Goal: Information Seeking & Learning: Understand process/instructions

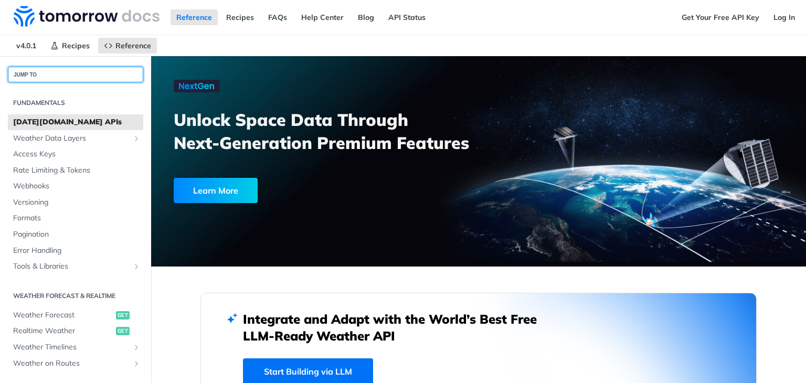
click at [96, 67] on button "JUMP TO" at bounding box center [75, 75] width 135 height 16
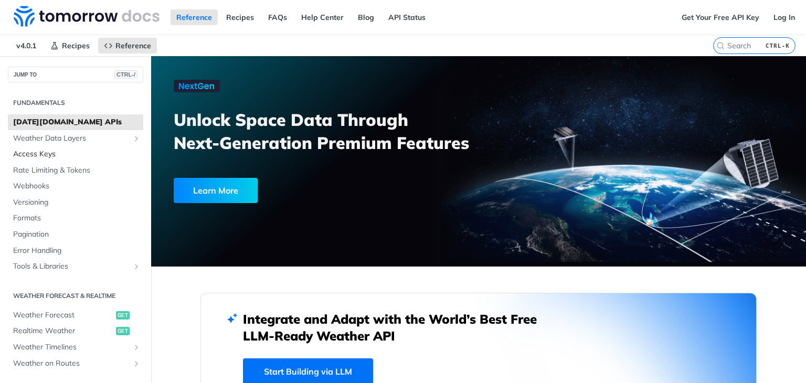
scroll to position [105, 0]
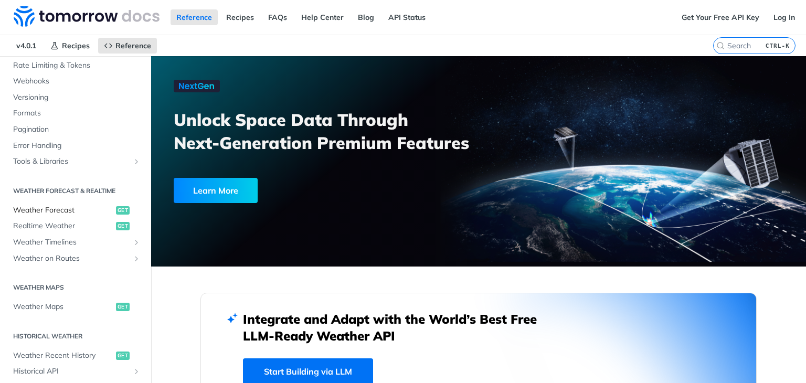
click at [66, 208] on span "Weather Forecast" at bounding box center [63, 210] width 100 height 10
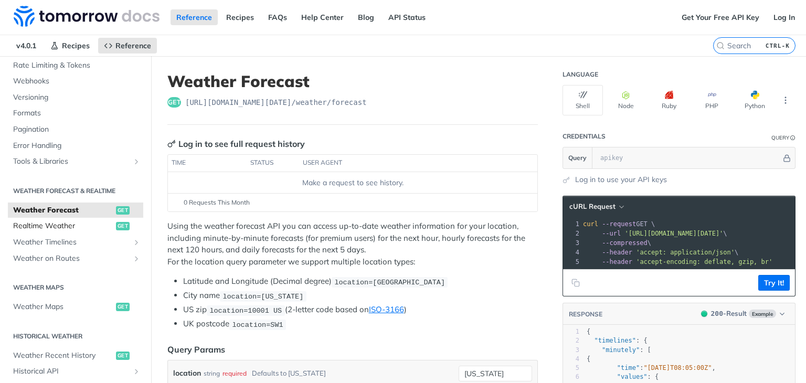
click at [67, 223] on span "Realtime Weather" at bounding box center [63, 226] width 100 height 10
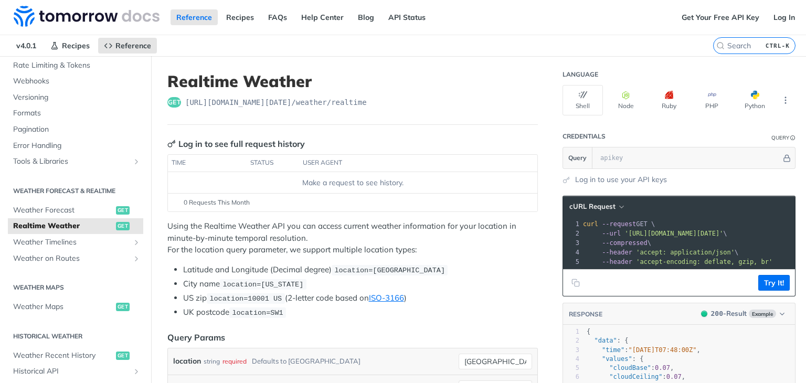
scroll to position [0, 48]
drag, startPoint x: 617, startPoint y: 234, endPoint x: 775, endPoint y: 229, distance: 158.0
click at [682, 230] on span "'https://api.tomorrow.io/v4/weather/realtime?location=toronto'" at bounding box center [632, 233] width 99 height 7
click at [734, 158] on input "text" at bounding box center [688, 157] width 186 height 21
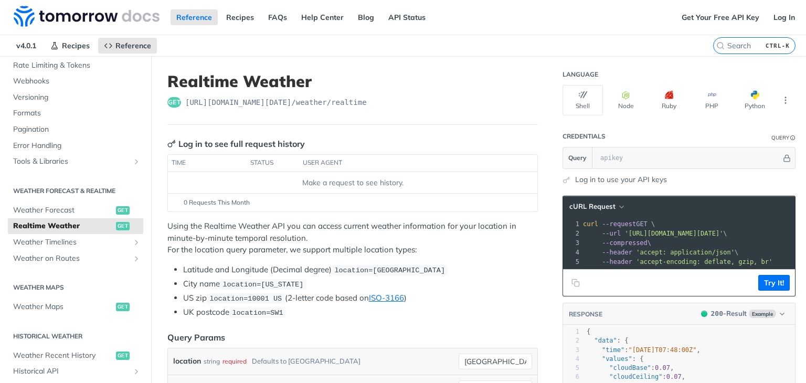
click at [639, 181] on link "Log in to use your API keys" at bounding box center [621, 179] width 92 height 11
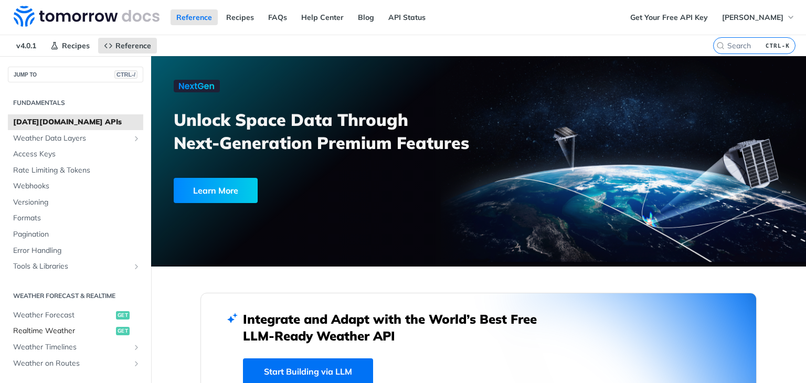
click at [69, 327] on span "Realtime Weather" at bounding box center [63, 331] width 100 height 10
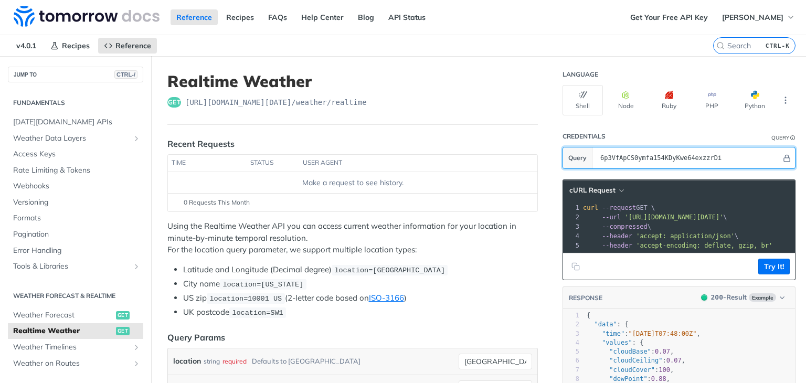
drag, startPoint x: 722, startPoint y: 160, endPoint x: 587, endPoint y: 163, distance: 134.9
click at [595, 163] on input "6p3VfApCS0ymfa154KDyKwe64exzzrDi" at bounding box center [688, 157] width 186 height 21
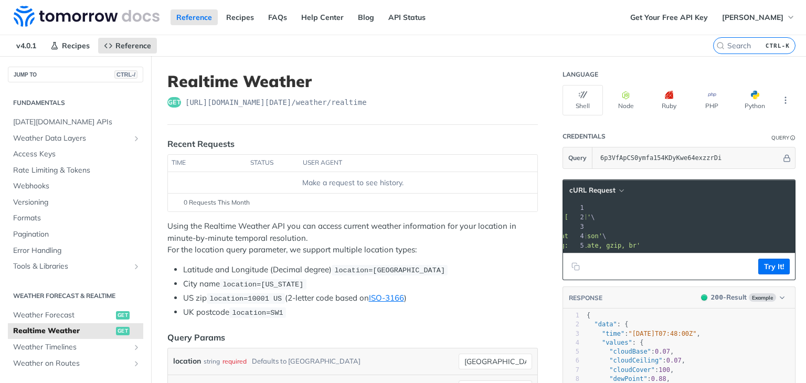
scroll to position [0, 146]
drag, startPoint x: 668, startPoint y: 216, endPoint x: 696, endPoint y: 216, distance: 28.9
click at [543, 216] on span "'[URL][DOMAIN_NAME][DATE]'" at bounding box center [493, 217] width 99 height 7
click at [696, 210] on pre "curl --request GET \" at bounding box center [602, 207] width 402 height 9
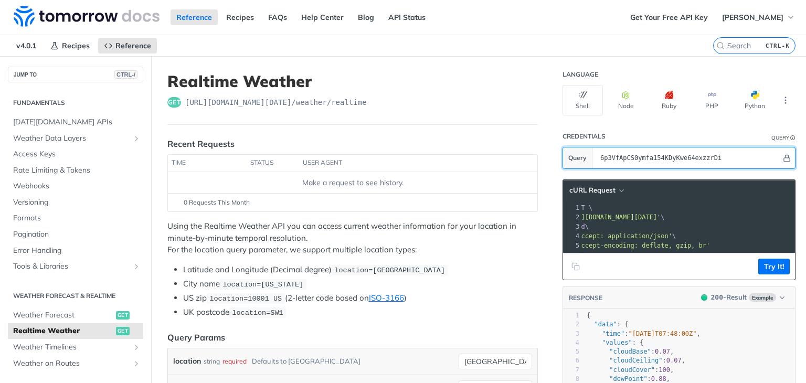
drag, startPoint x: 722, startPoint y: 158, endPoint x: 586, endPoint y: 158, distance: 135.9
click at [595, 158] on input "6p3VfApCS0ymfa154KDyKwe64exzzrDi" at bounding box center [688, 157] width 186 height 21
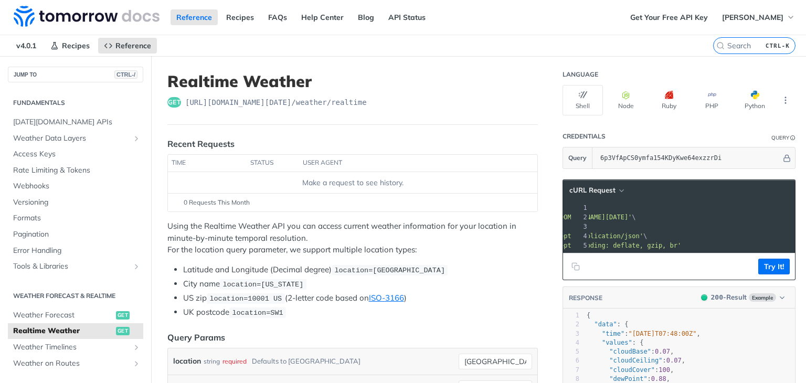
scroll to position [0, 73]
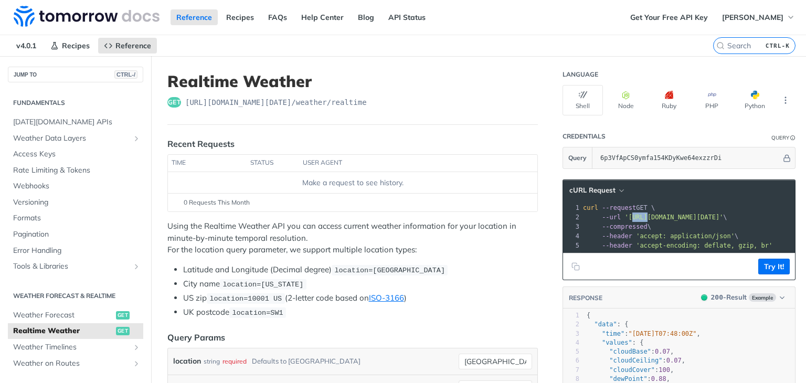
drag, startPoint x: 619, startPoint y: 218, endPoint x: 636, endPoint y: 217, distance: 16.9
click at [636, 217] on span "'[URL][DOMAIN_NAME][DATE]'" at bounding box center [673, 217] width 99 height 7
drag, startPoint x: 622, startPoint y: 217, endPoint x: 628, endPoint y: 217, distance: 5.8
click at [628, 217] on span "'[URL][DOMAIN_NAME][DATE]'" at bounding box center [673, 217] width 99 height 7
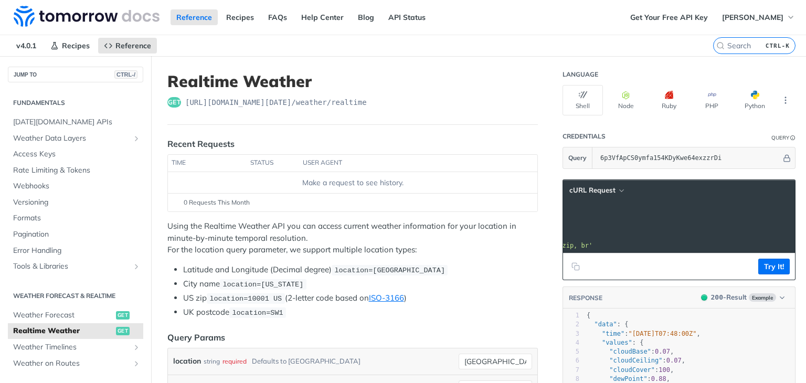
scroll to position [0, 187]
drag, startPoint x: 618, startPoint y: 217, endPoint x: 775, endPoint y: 216, distance: 156.9
click at [543, 216] on span "'[URL][DOMAIN_NAME][DATE]'" at bounding box center [493, 217] width 99 height 7
copy span "[URL][DOMAIN_NAME][DATE]"
